Goal: Obtain resource: Obtain resource

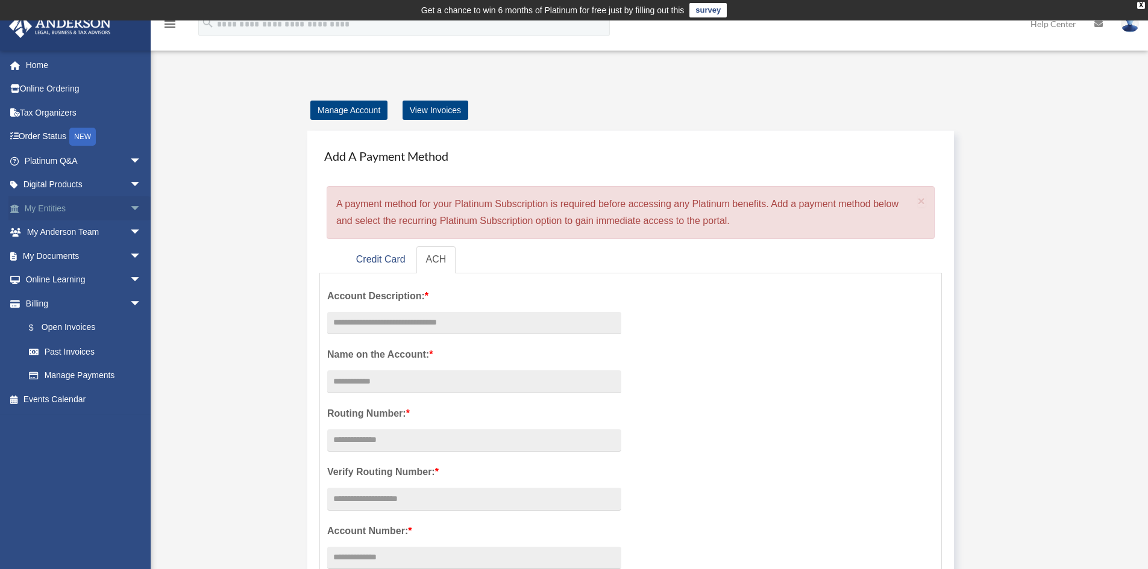
click at [130, 202] on span "arrow_drop_down" at bounding box center [142, 208] width 24 height 25
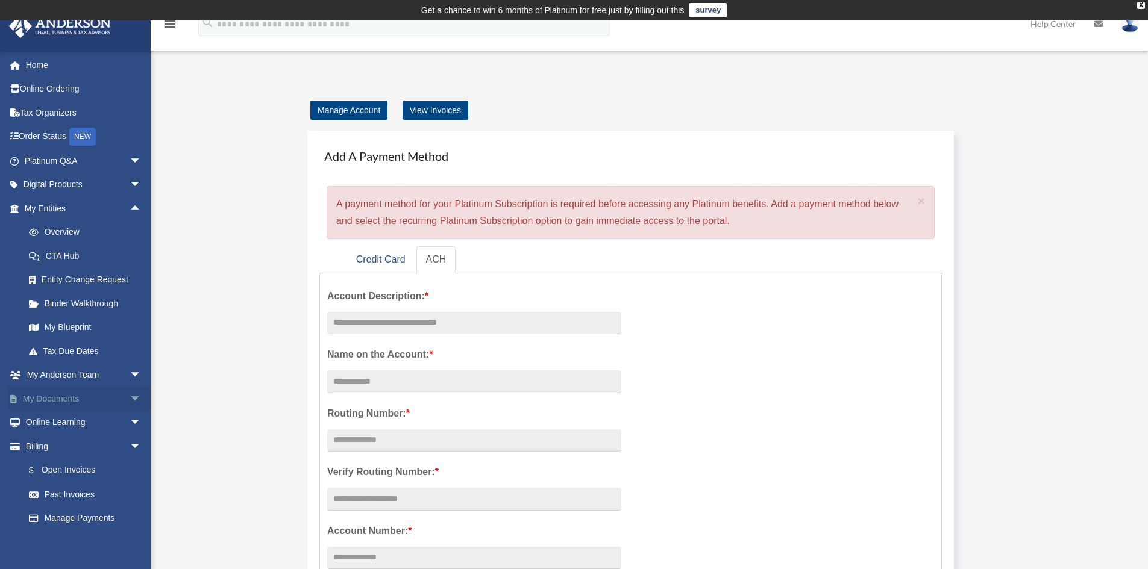
click at [97, 400] on link "My Documents arrow_drop_down" at bounding box center [83, 399] width 151 height 24
click at [130, 400] on span "arrow_drop_down" at bounding box center [142, 399] width 24 height 25
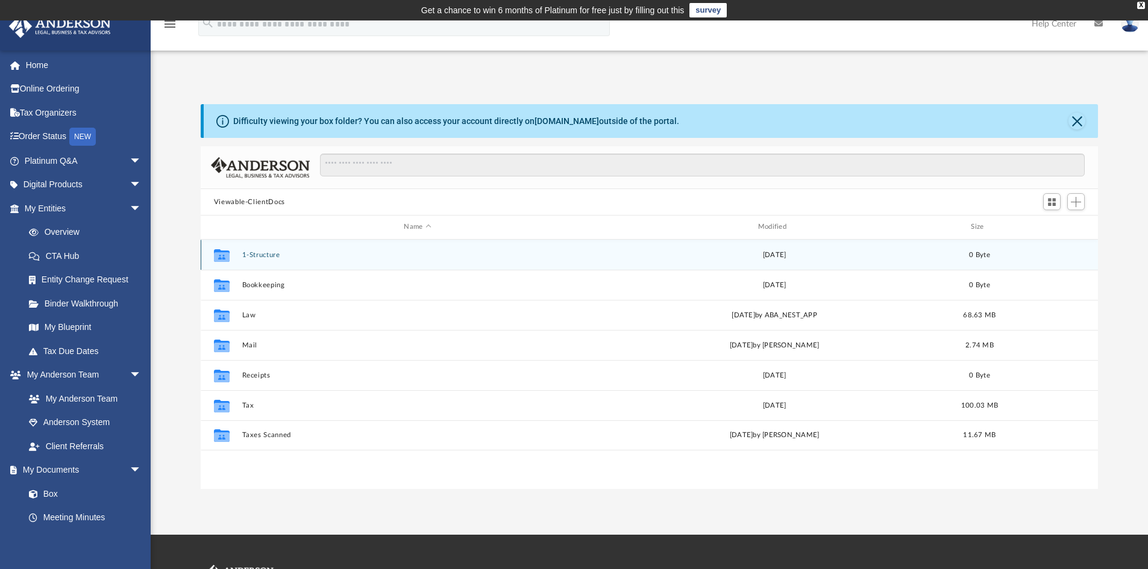
scroll to position [265, 888]
click at [248, 260] on div "Collaborated Folder 1-Structure Thu Nov 7 2019 0 Byte" at bounding box center [650, 255] width 898 height 30
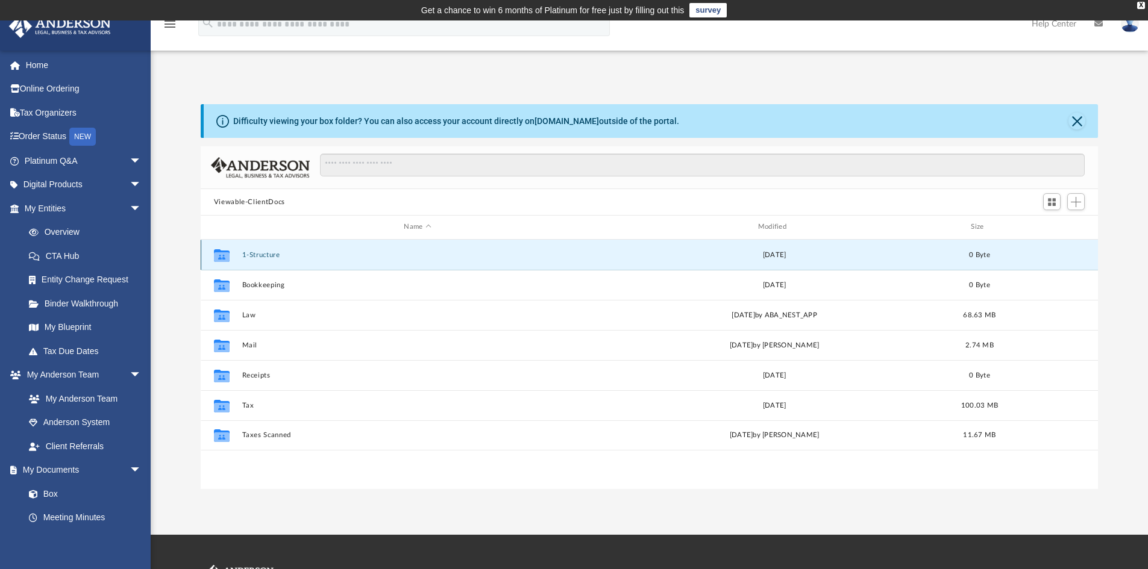
click at [218, 252] on icon "grid" at bounding box center [222, 255] width 16 height 13
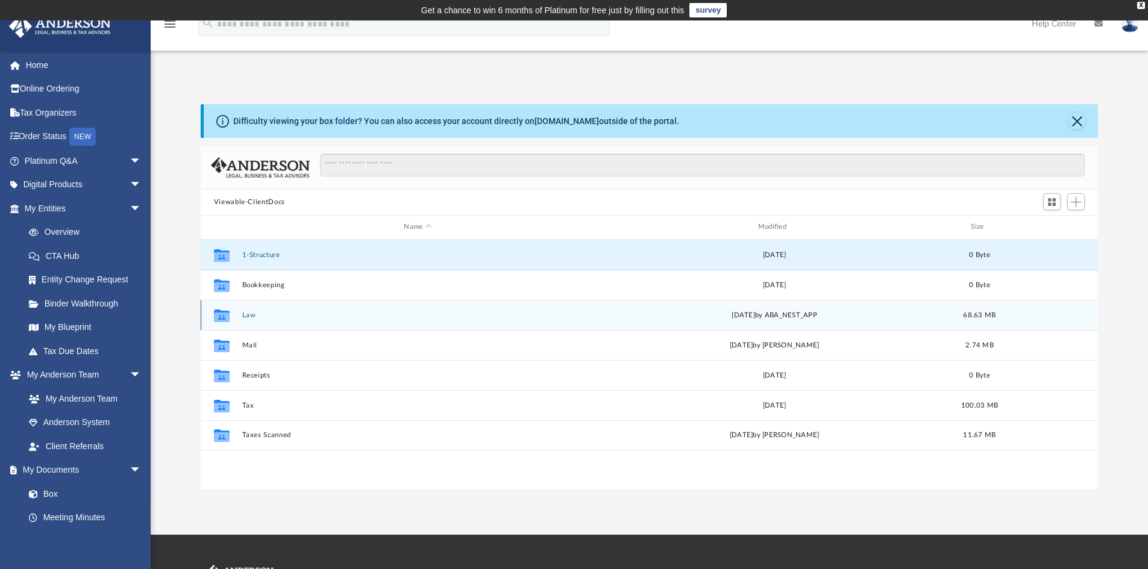
click at [250, 316] on button "Law" at bounding box center [417, 316] width 351 height 8
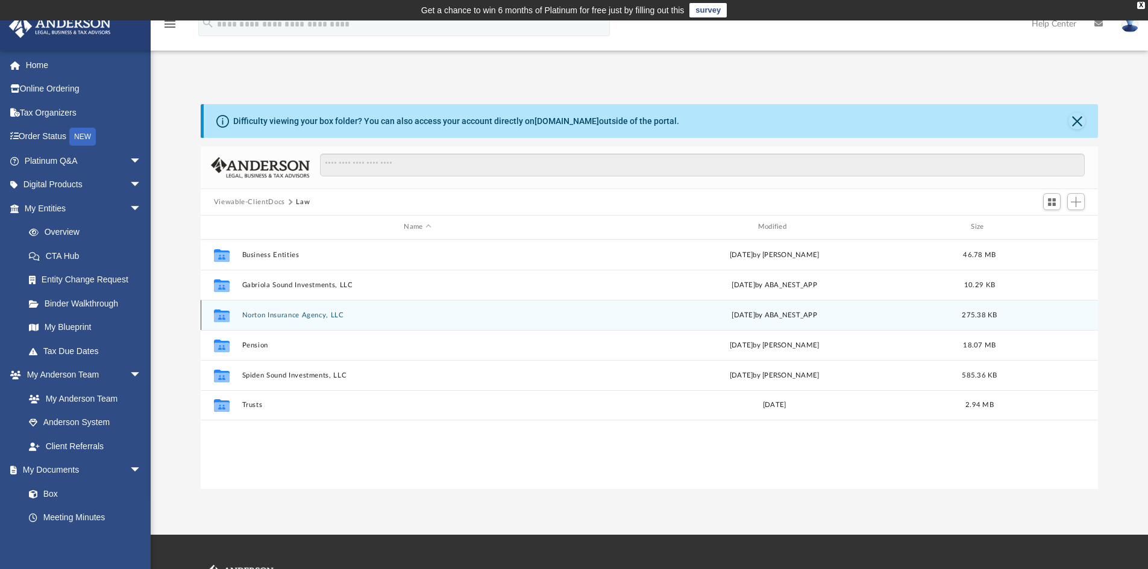
click at [238, 313] on div "Collaborated Folder Norton Insurance Agency, LLC [DATE] by ABA_NEST_APP 275.38 …" at bounding box center [650, 315] width 898 height 30
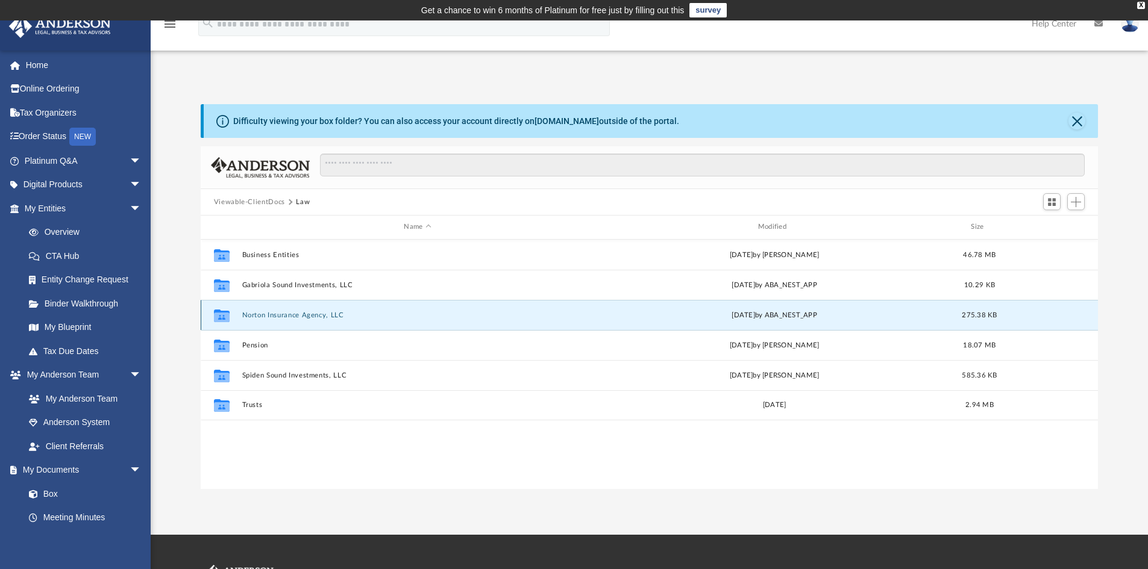
click at [316, 317] on button "Norton Insurance Agency, LLC" at bounding box center [417, 316] width 351 height 8
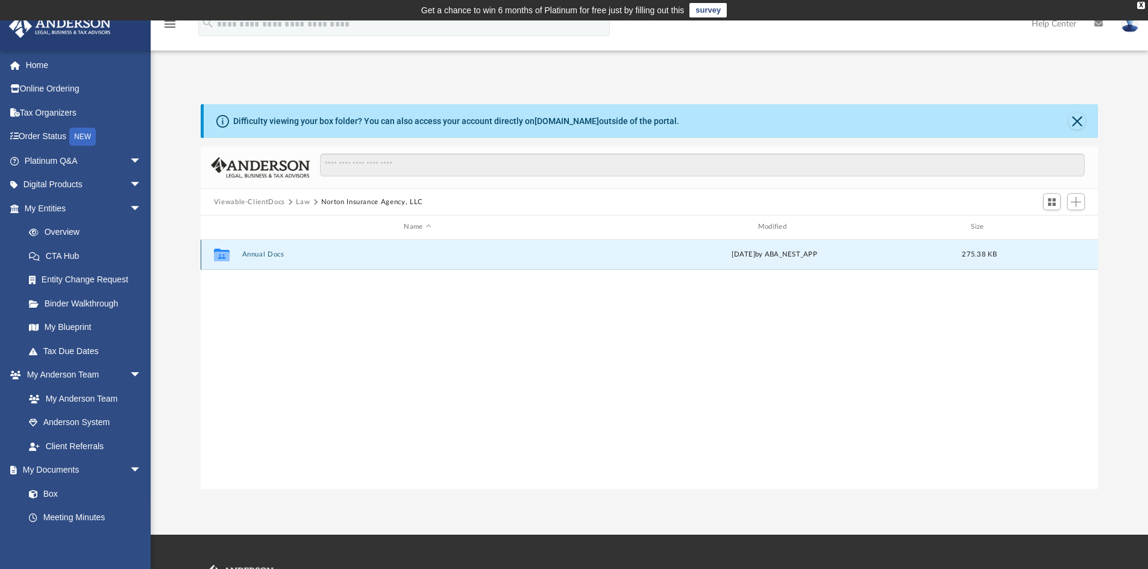
click at [268, 255] on button "Annual Docs" at bounding box center [417, 255] width 351 height 8
click at [268, 255] on button "Norton Insurance Agency, LLC - Filed Annual Report 2025.pdf" at bounding box center [417, 255] width 351 height 8
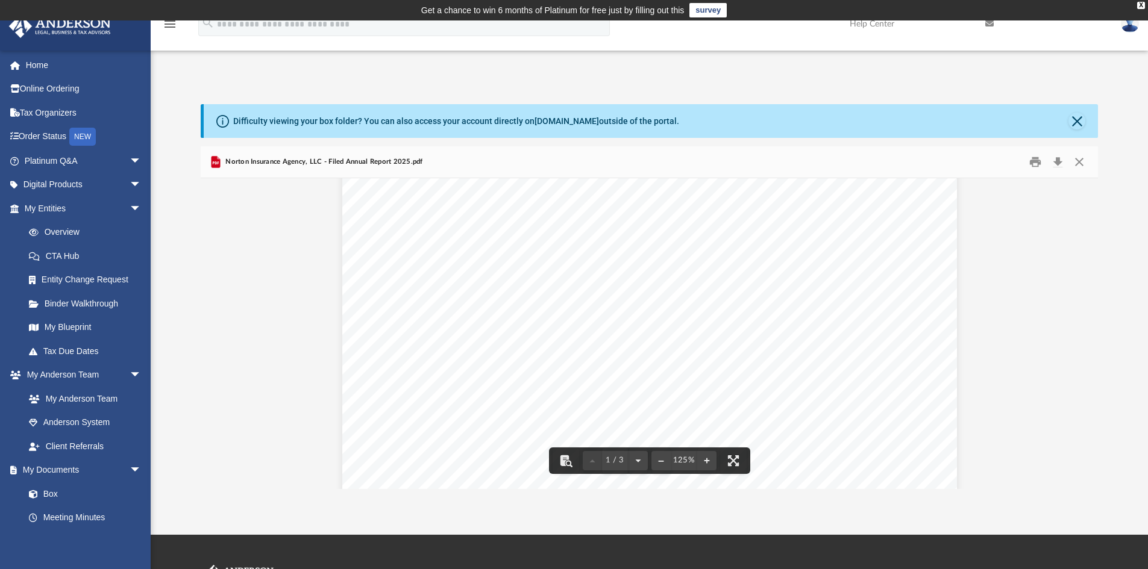
scroll to position [0, 0]
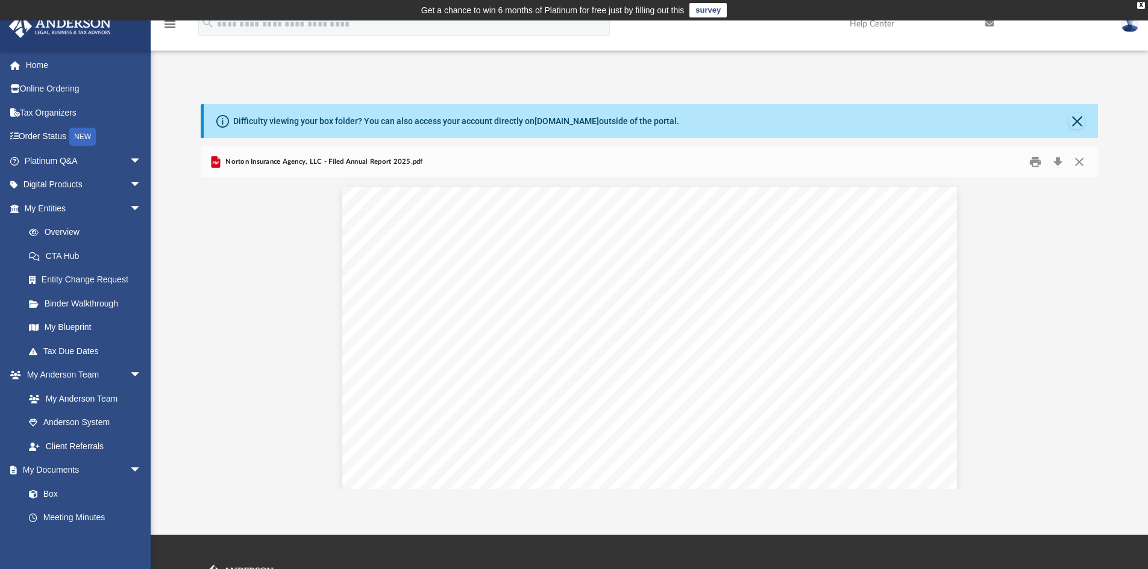
click at [293, 130] on div "Difficulty viewing your box folder? You can also access your account directly o…" at bounding box center [651, 121] width 895 height 34
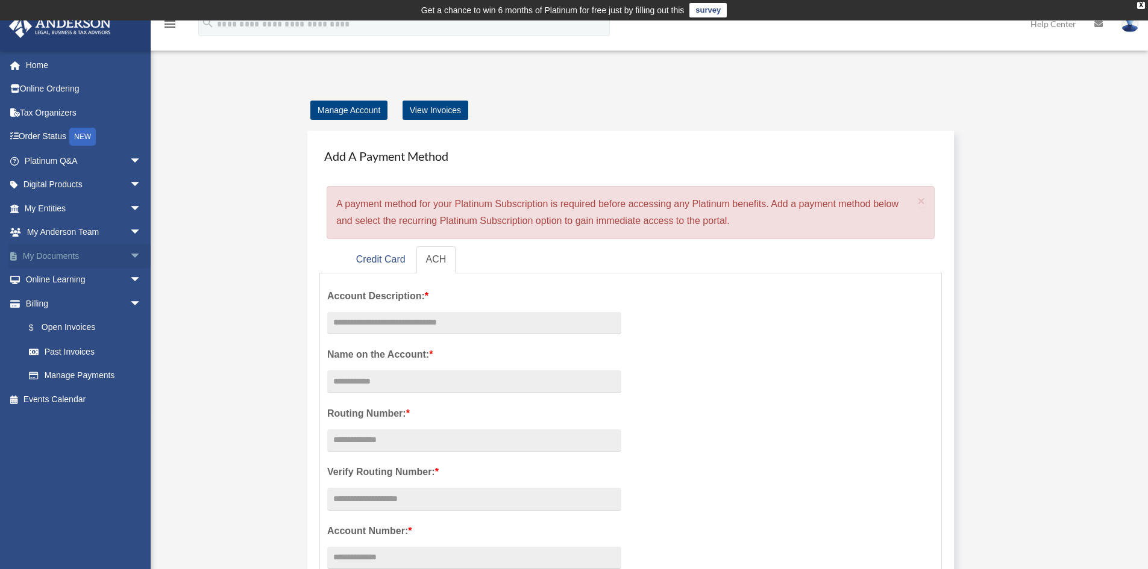
click at [130, 251] on span "arrow_drop_down" at bounding box center [142, 256] width 24 height 25
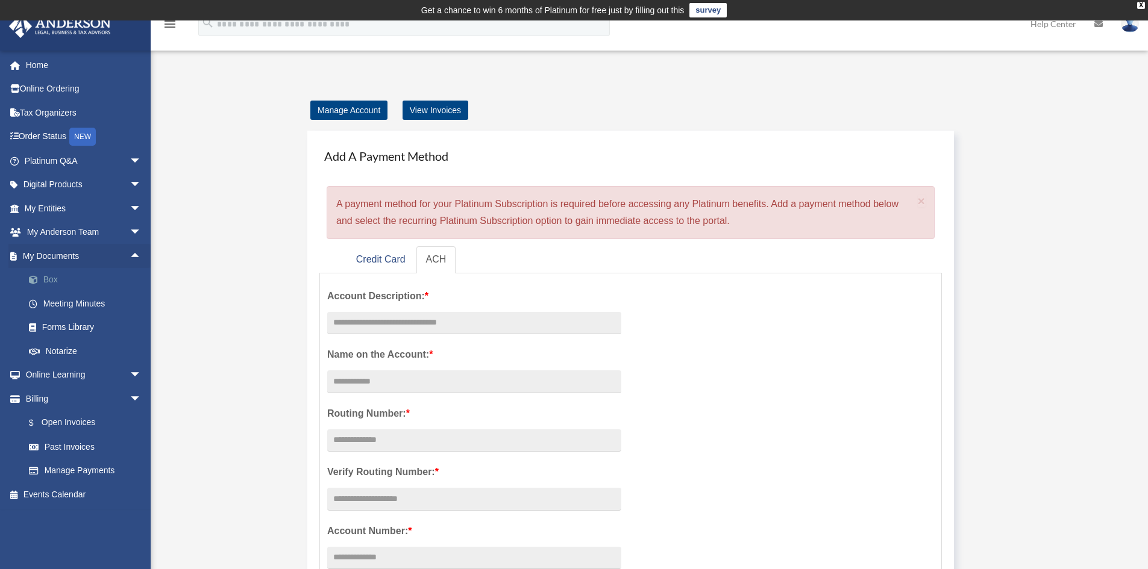
click at [58, 277] on link "Box" at bounding box center [88, 280] width 143 height 24
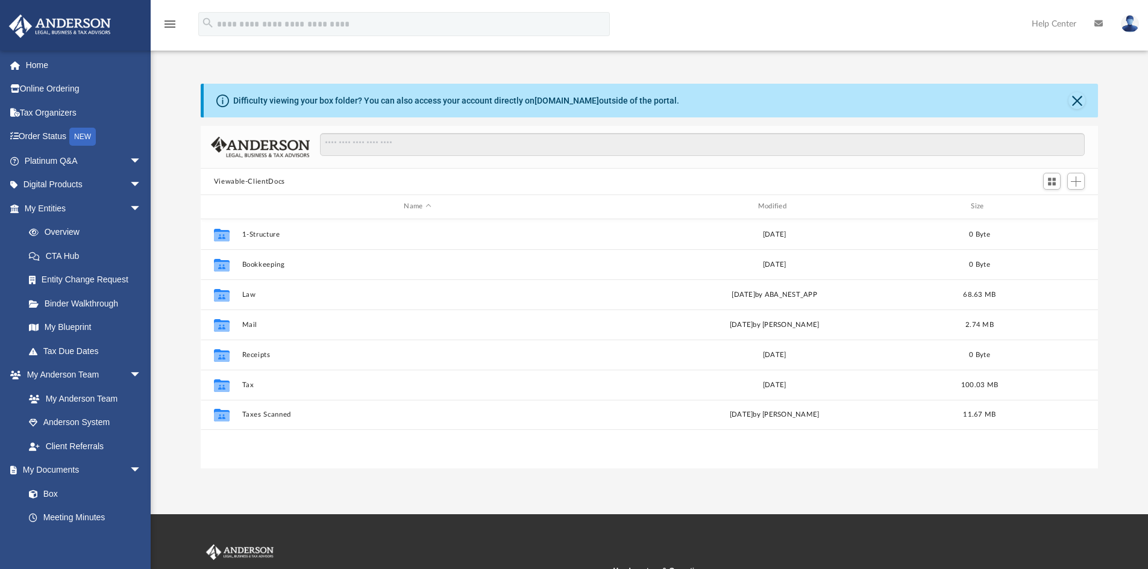
scroll to position [265, 888]
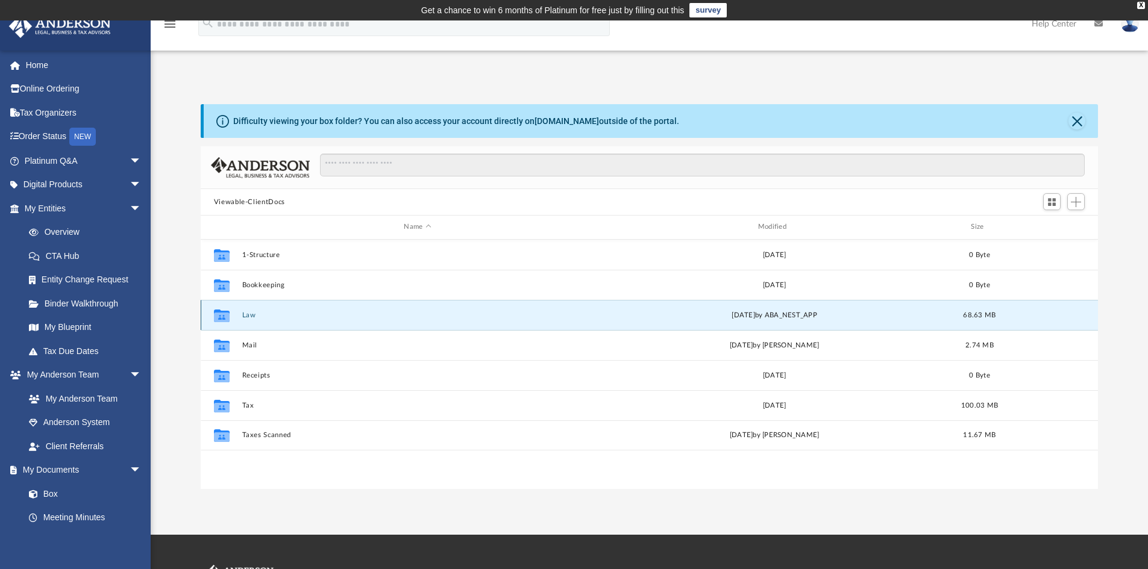
click at [250, 315] on button "Law" at bounding box center [417, 316] width 351 height 8
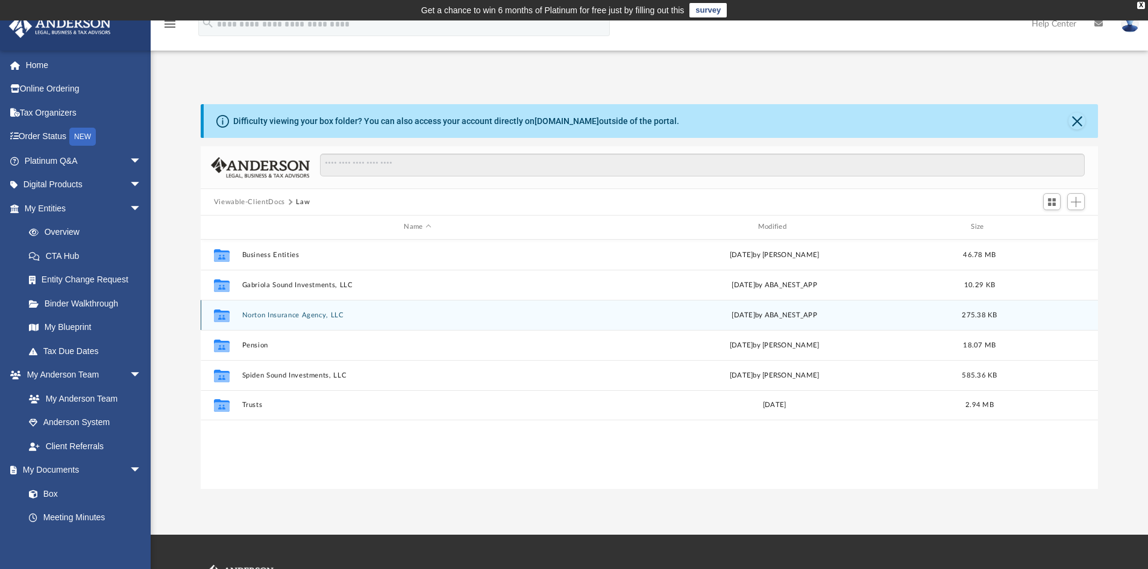
click at [241, 313] on div "Collaborated Folder Norton Insurance Agency, LLC [DATE] by ABA_NEST_APP 275.38 …" at bounding box center [650, 315] width 898 height 30
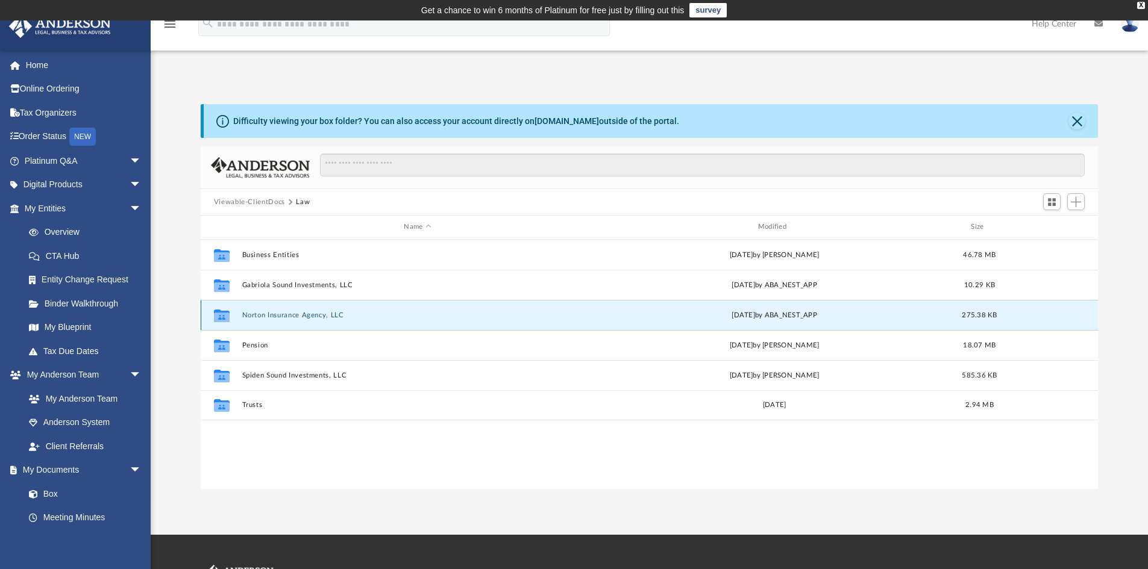
click at [308, 319] on button "Norton Insurance Agency, LLC" at bounding box center [417, 316] width 351 height 8
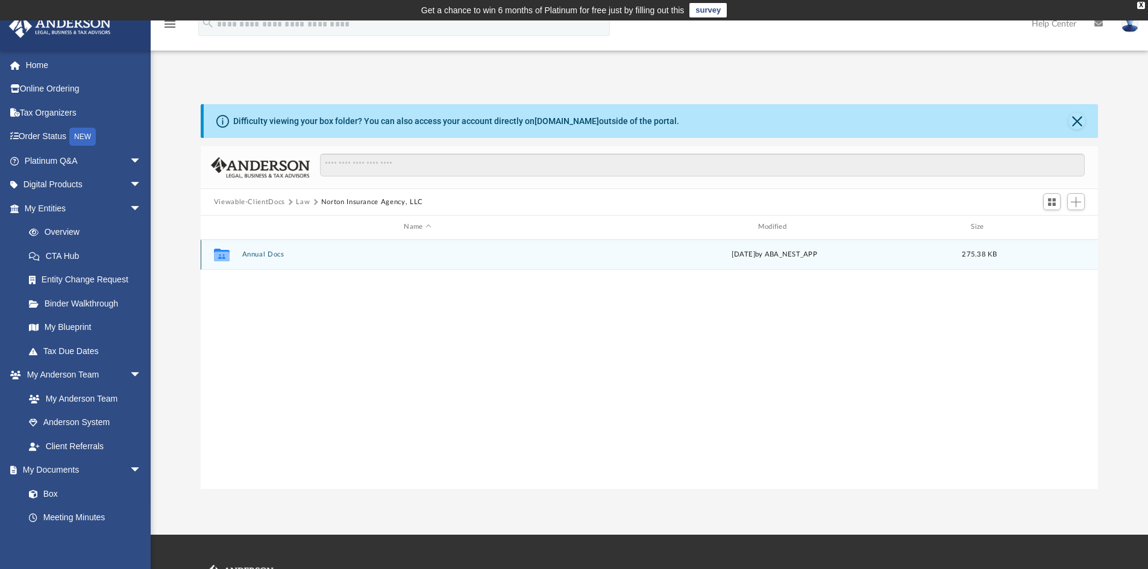
click at [269, 253] on button "Annual Docs" at bounding box center [417, 255] width 351 height 8
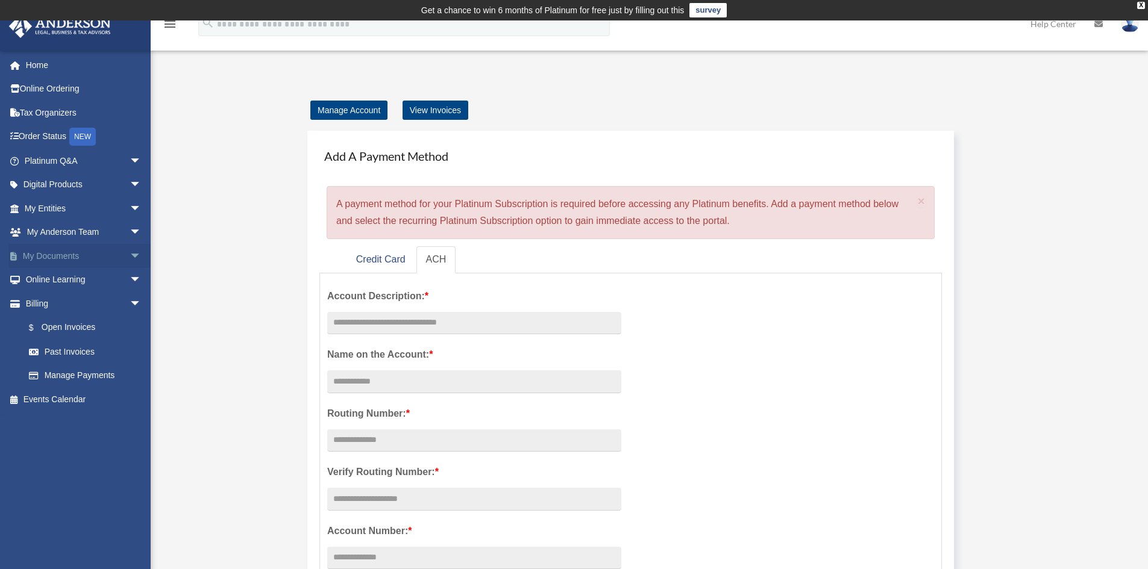
click at [130, 252] on span "arrow_drop_down" at bounding box center [142, 256] width 24 height 25
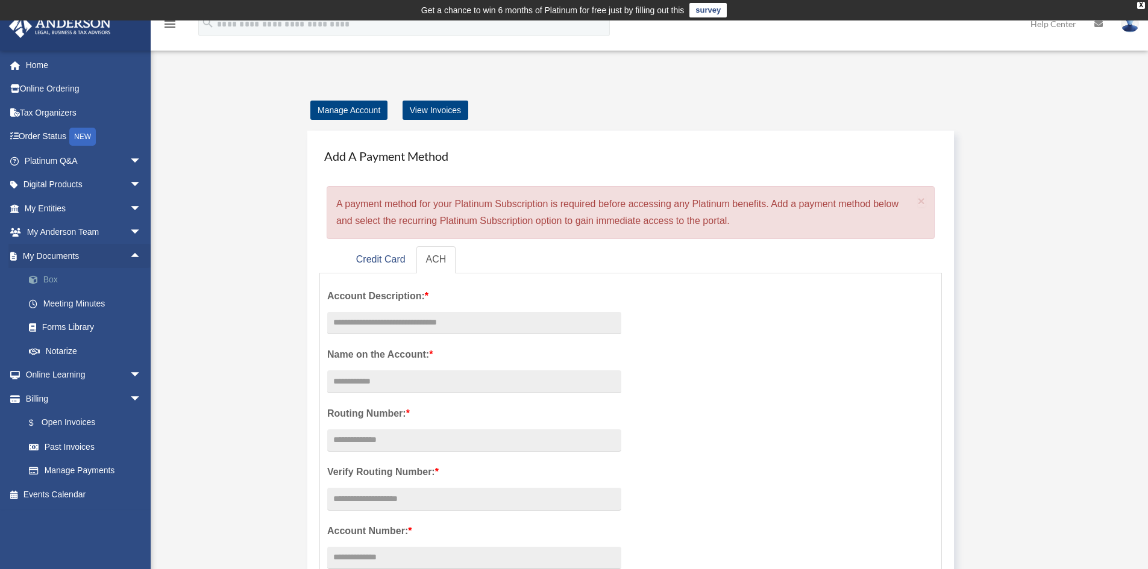
click at [77, 278] on link "Box" at bounding box center [88, 280] width 143 height 24
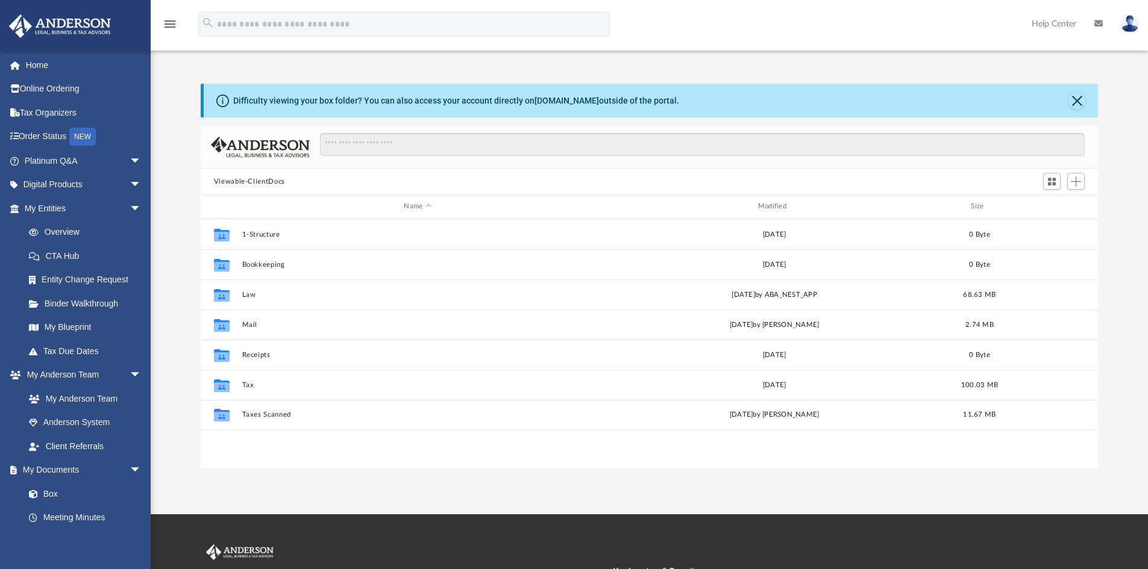
scroll to position [265, 888]
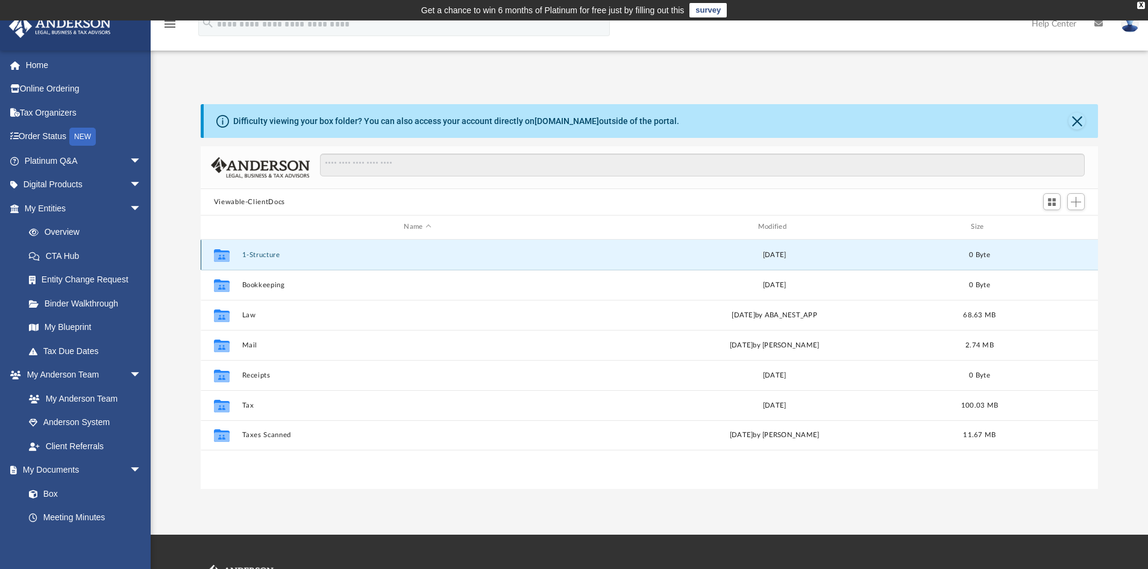
click at [297, 254] on button "1-Structure" at bounding box center [417, 255] width 351 height 8
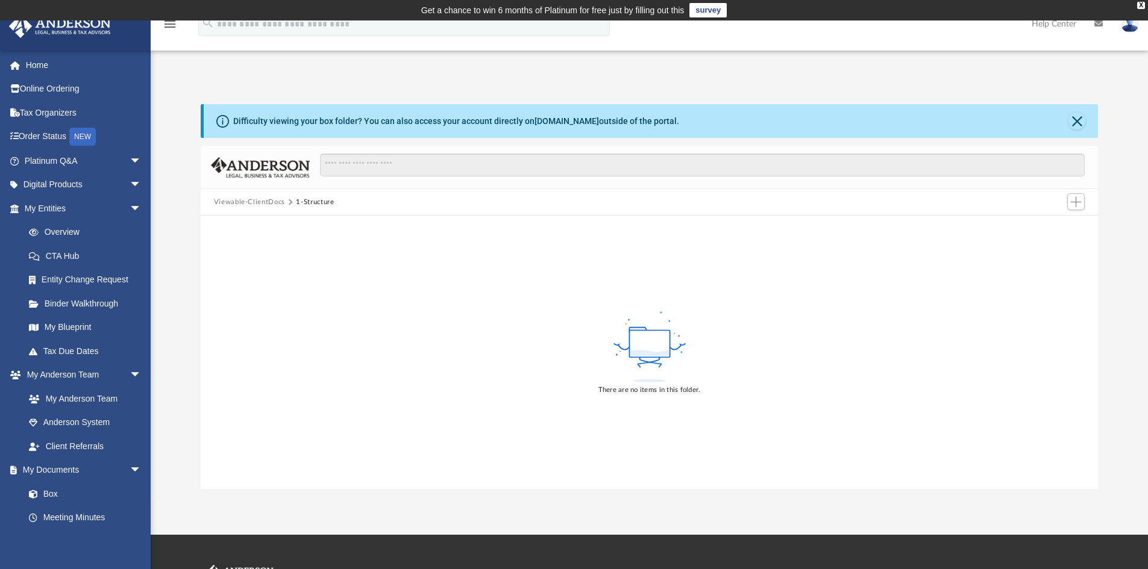
click at [246, 204] on button "Viewable-ClientDocs" at bounding box center [249, 202] width 71 height 11
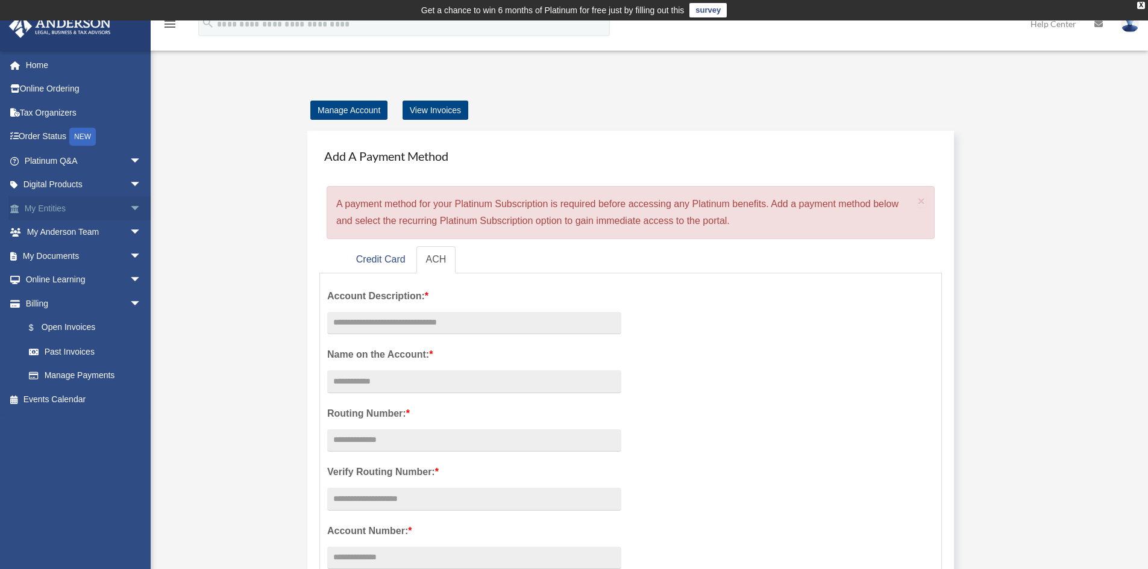
click at [130, 204] on span "arrow_drop_down" at bounding box center [142, 208] width 24 height 25
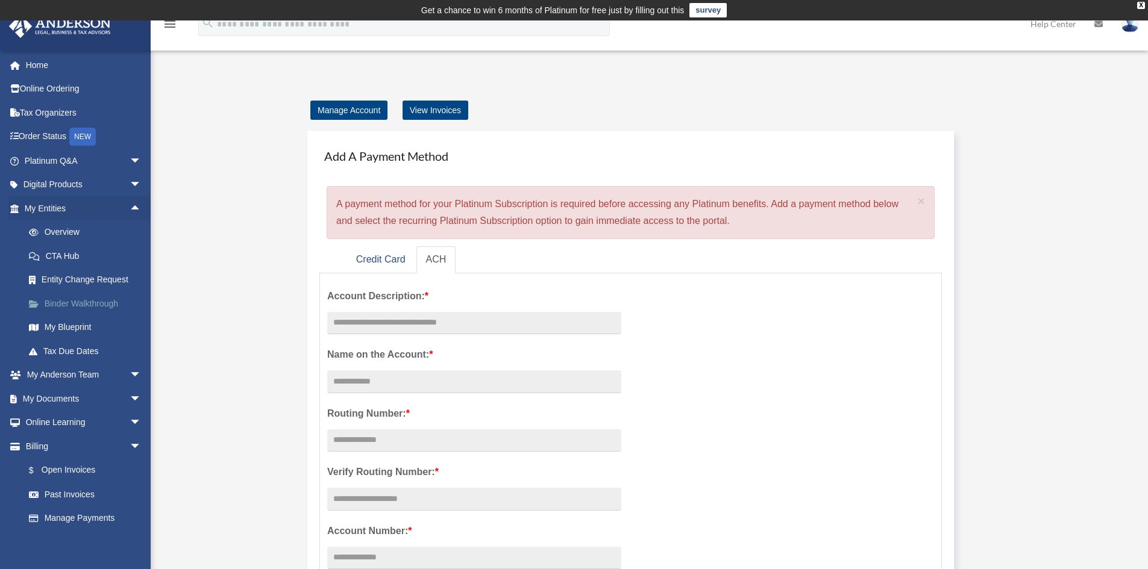
click at [104, 304] on link "Binder Walkthrough" at bounding box center [88, 304] width 143 height 24
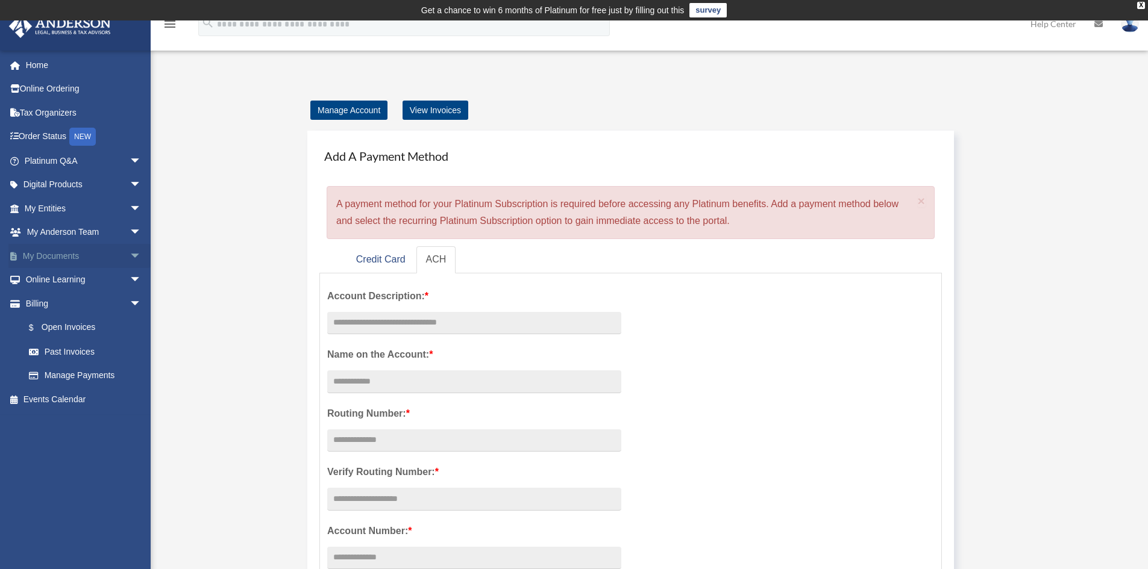
click at [130, 254] on span "arrow_drop_down" at bounding box center [142, 256] width 24 height 25
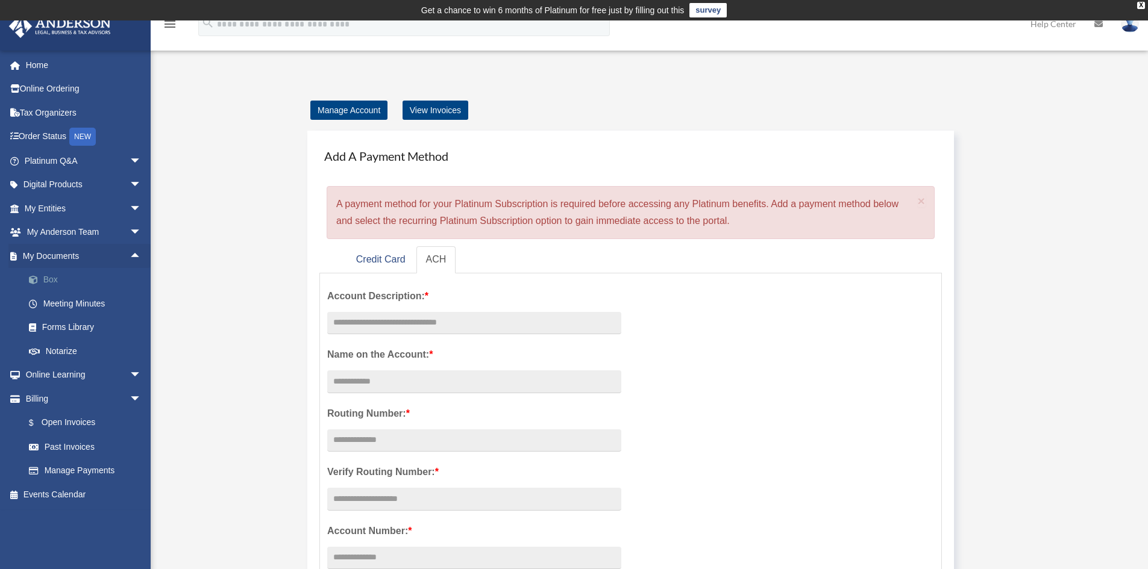
click at [57, 275] on link "Box" at bounding box center [88, 280] width 143 height 24
click at [52, 278] on link "Box" at bounding box center [88, 280] width 143 height 24
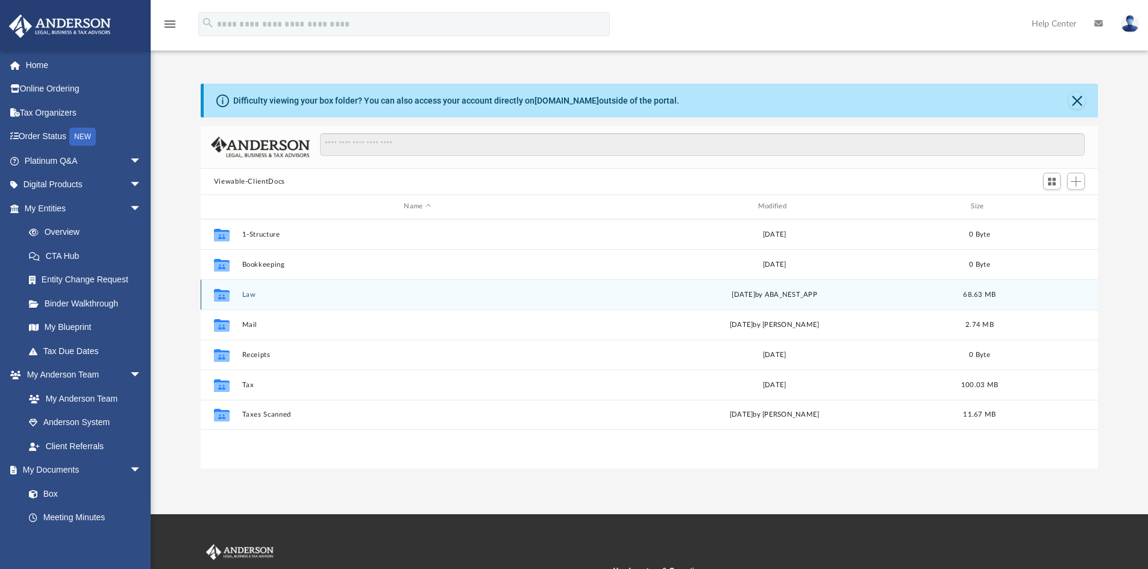
scroll to position [265, 888]
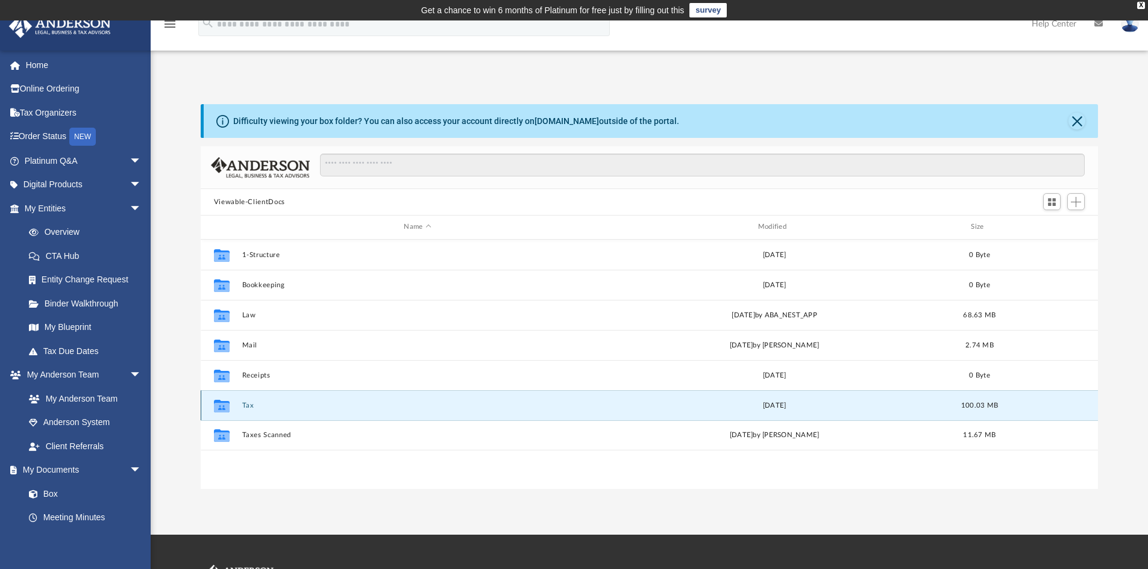
click at [245, 403] on button "Tax" at bounding box center [417, 406] width 351 height 8
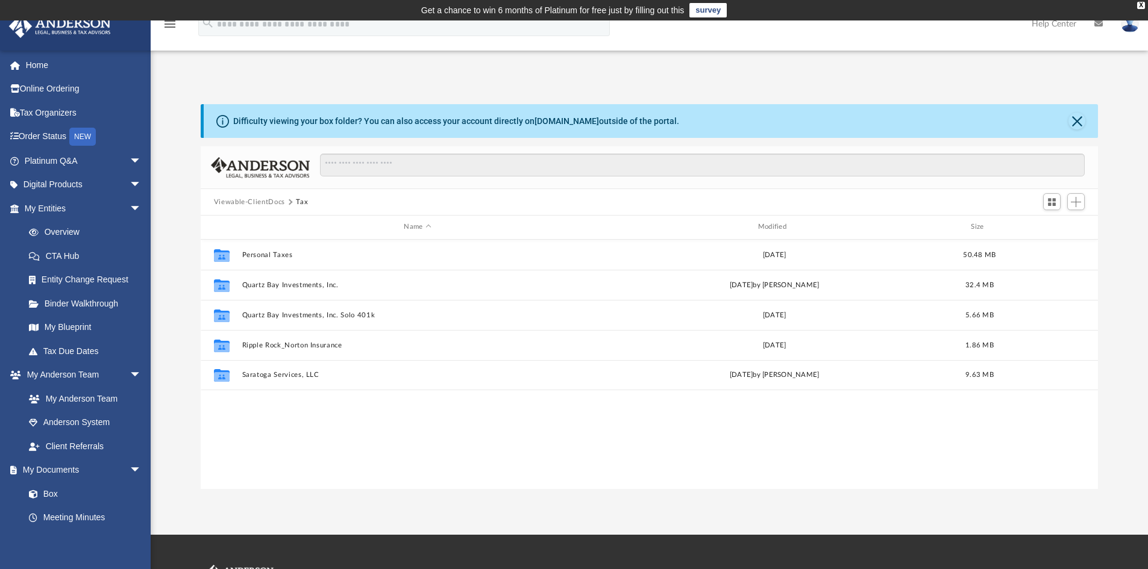
click at [243, 198] on button "Viewable-ClientDocs" at bounding box center [249, 202] width 71 height 11
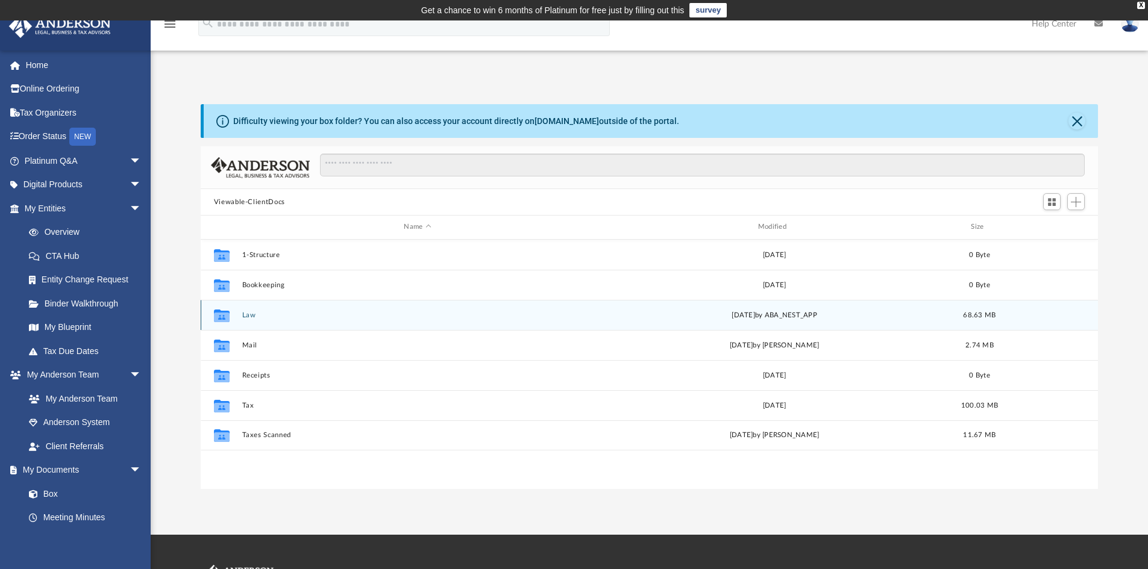
click at [246, 318] on button "Law" at bounding box center [417, 316] width 351 height 8
click at [227, 312] on icon "grid" at bounding box center [222, 315] width 16 height 13
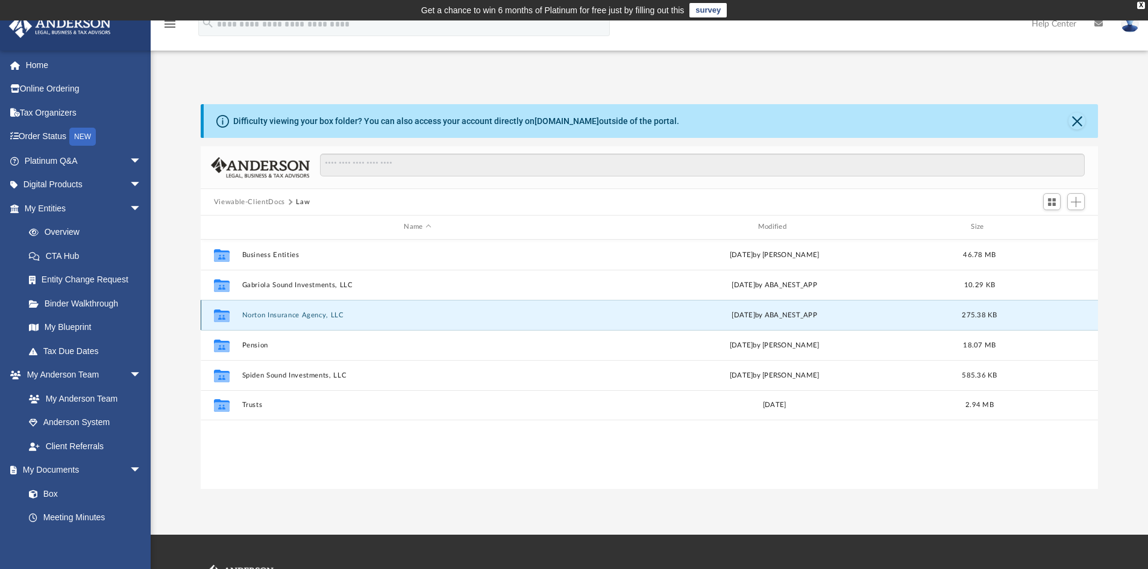
click at [275, 319] on button "Norton Insurance Agency, LLC" at bounding box center [417, 316] width 351 height 8
